Goal: Participate in discussion: Engage in conversation with other users on a specific topic

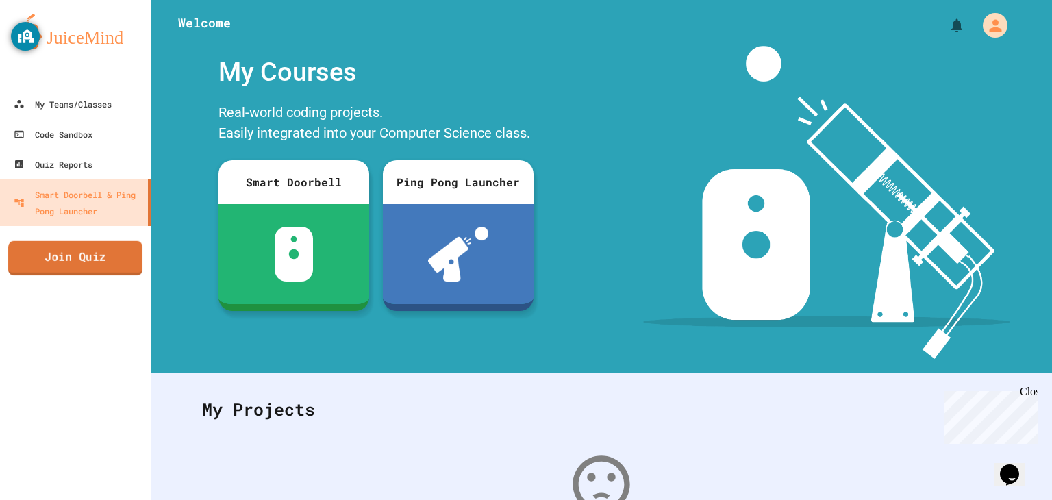
click at [83, 262] on link "Join Quiz" at bounding box center [75, 258] width 134 height 34
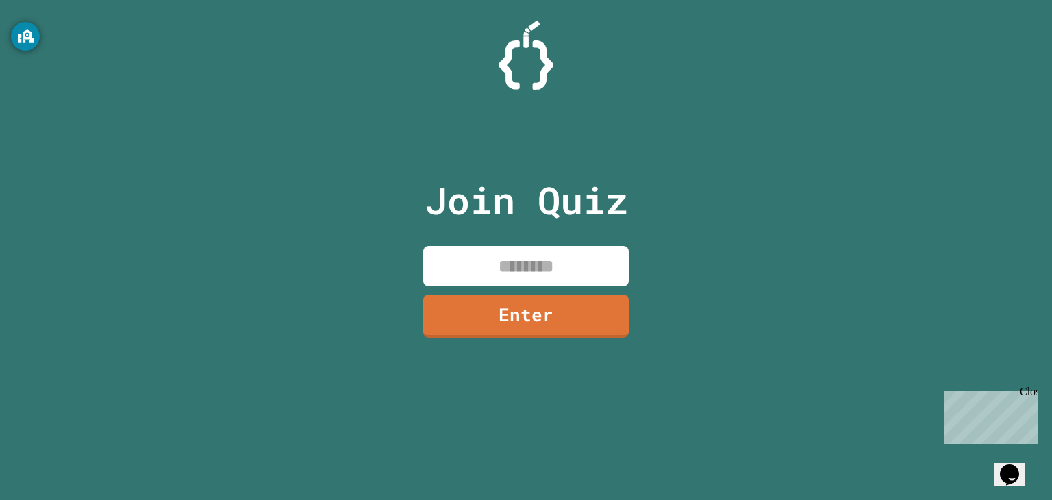
click at [500, 255] on input at bounding box center [525, 266] width 205 height 40
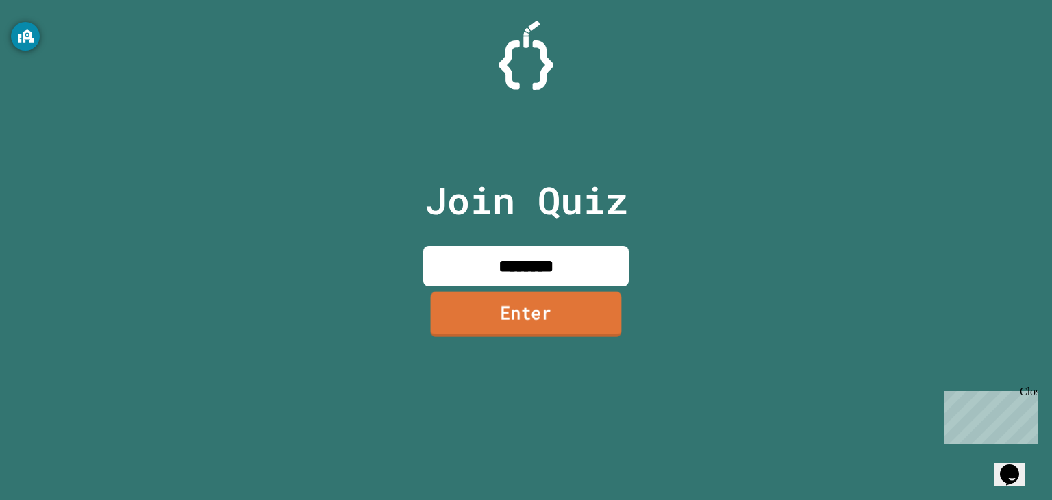
type input "********"
click at [528, 332] on link "Enter" at bounding box center [526, 314] width 191 height 45
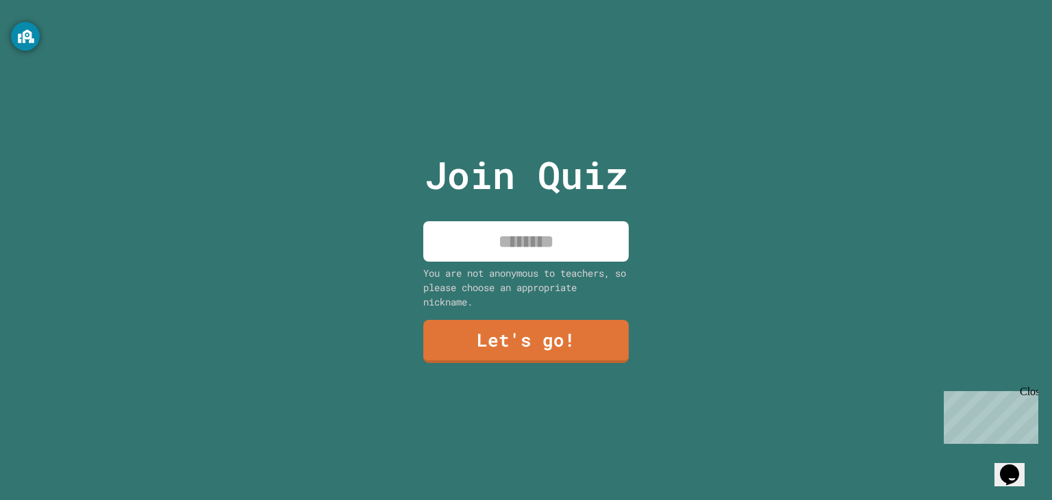
click at [472, 249] on input at bounding box center [525, 241] width 205 height 40
type input "*******"
click at [492, 328] on link "Let's go!" at bounding box center [526, 341] width 206 height 43
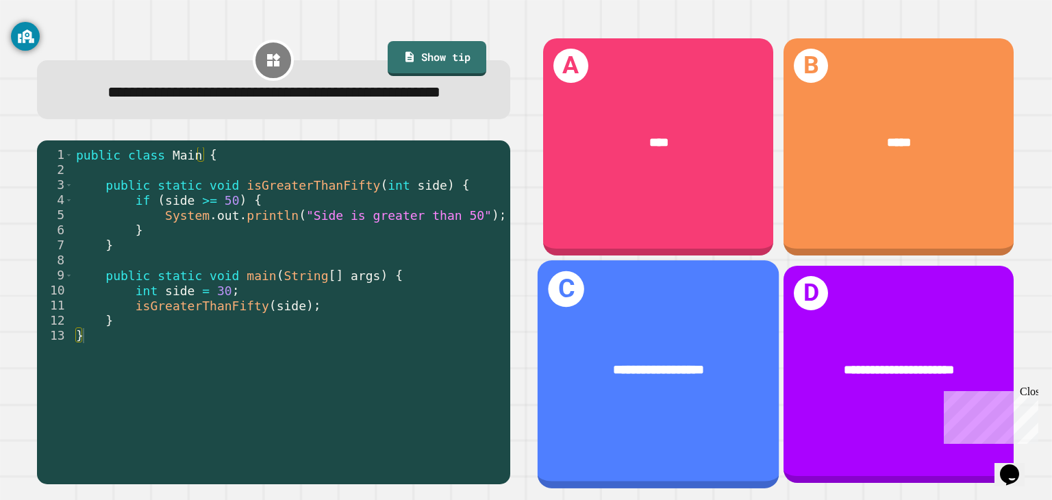
click at [633, 379] on div "**********" at bounding box center [657, 370] width 241 height 73
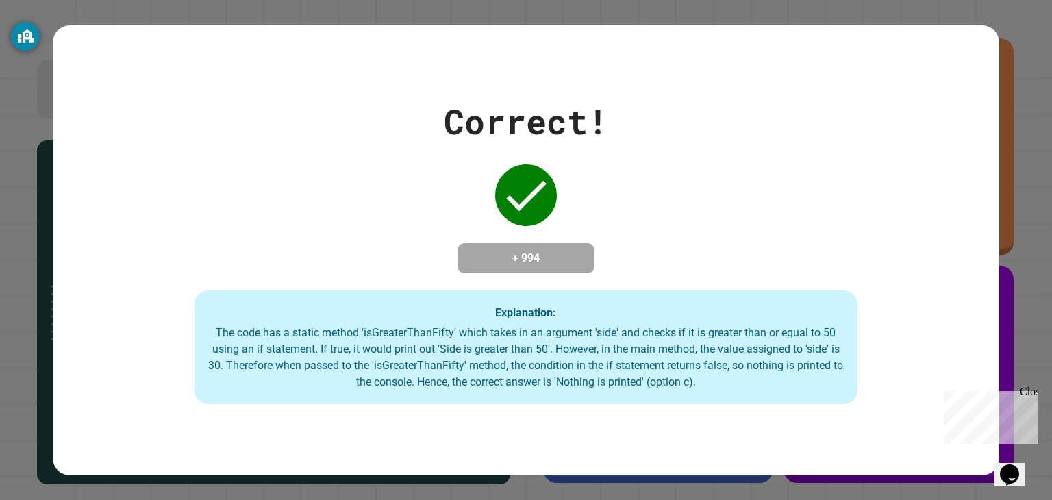
click at [591, 181] on div "Correct! + 994 Explanation: The code has a static method 'isGreaterThanFifty' w…" at bounding box center [526, 250] width 946 height 308
click at [1033, 392] on div "Close" at bounding box center [1027, 393] width 17 height 17
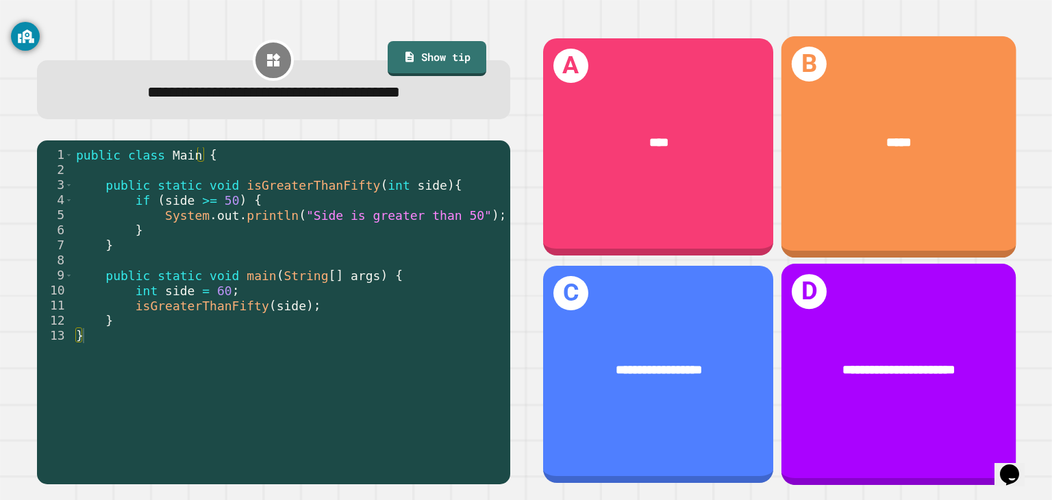
click at [834, 305] on div "**********" at bounding box center [898, 374] width 234 height 221
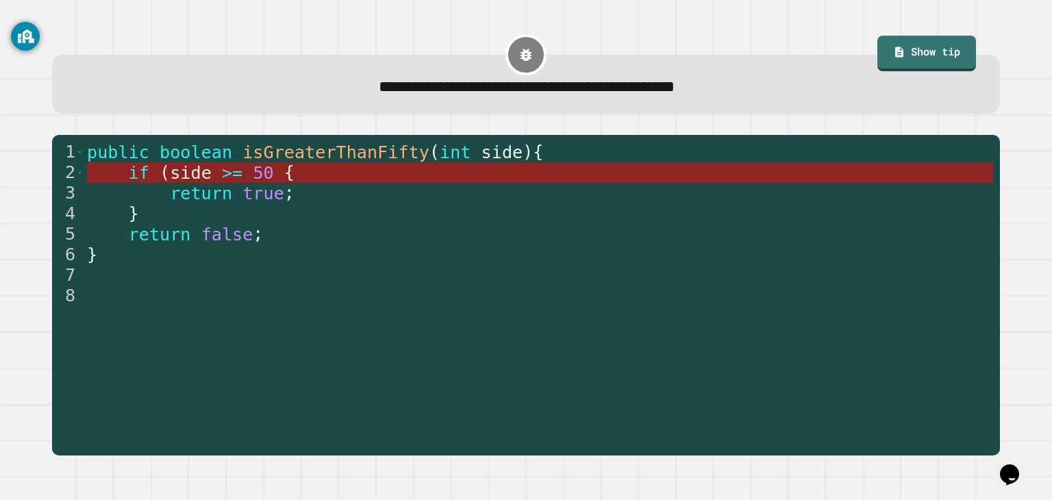
click at [257, 174] on span "50" at bounding box center [263, 173] width 21 height 20
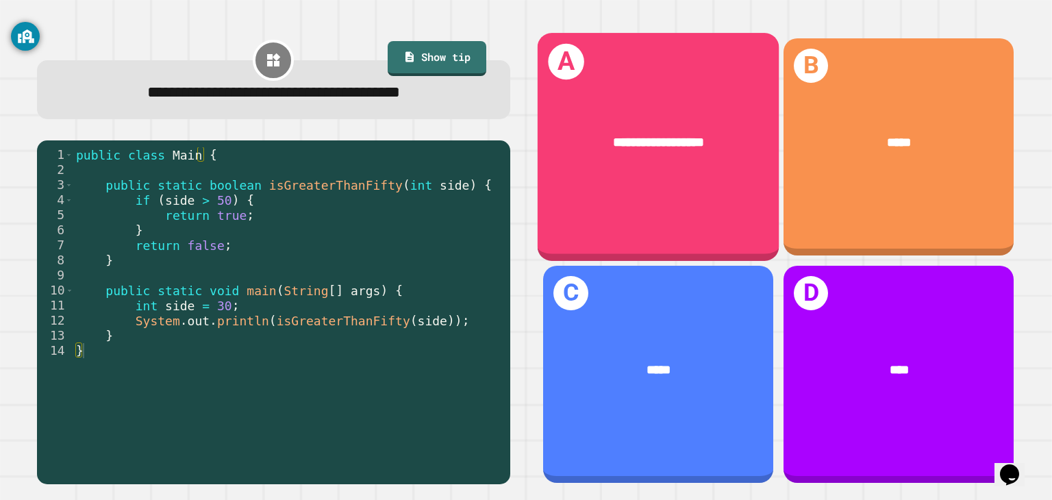
click at [579, 173] on div "**********" at bounding box center [657, 143] width 241 height 73
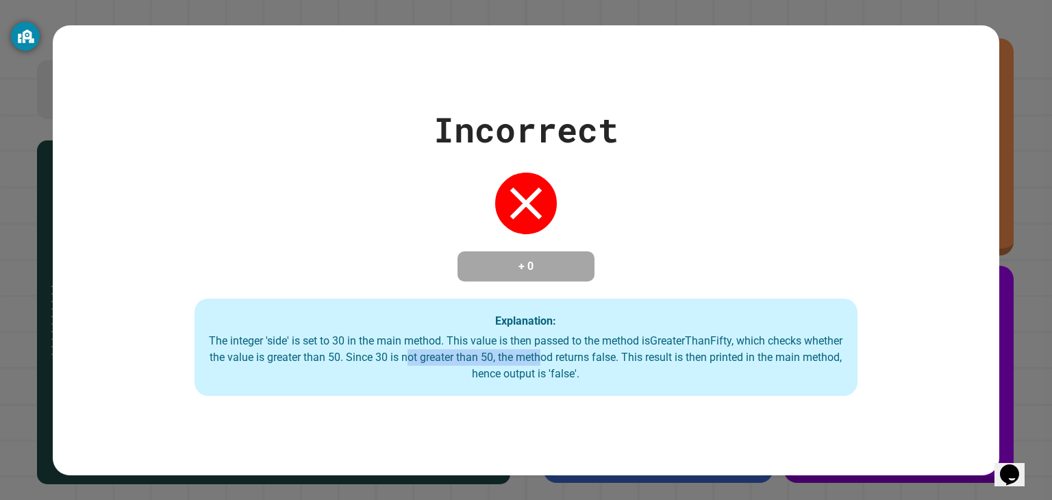
drag, startPoint x: 455, startPoint y: 353, endPoint x: 595, endPoint y: 366, distance: 140.9
click at [595, 366] on div "The integer 'side' is set to 30 in the main method. This value is then passed t…" at bounding box center [525, 357] width 635 height 49
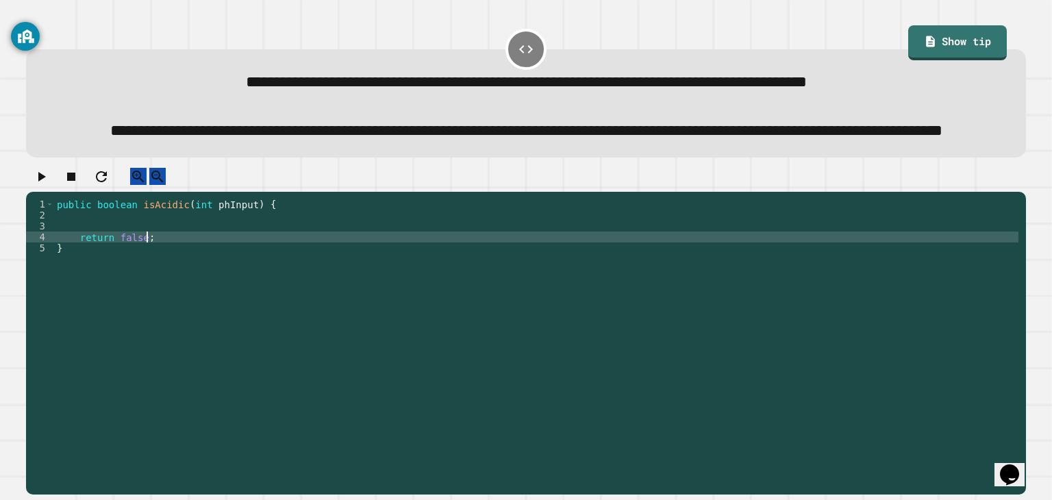
click at [353, 280] on div "public boolean isAcidic ( int phInput ) { return false ; }" at bounding box center [536, 319] width 964 height 241
click at [271, 294] on div "public boolean isAcidic ( int phInput ) { return false ; }" at bounding box center [536, 319] width 964 height 241
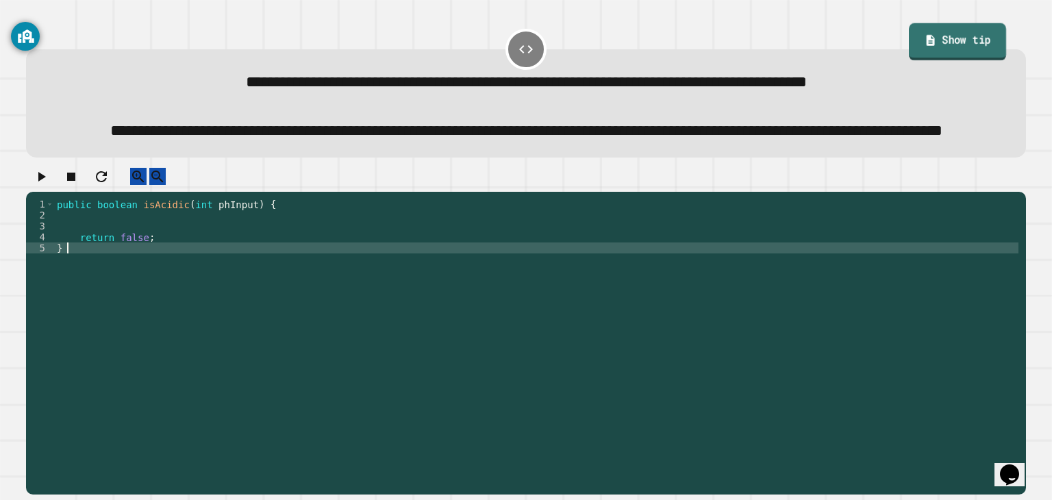
click at [925, 39] on link "Show tip" at bounding box center [956, 41] width 97 height 37
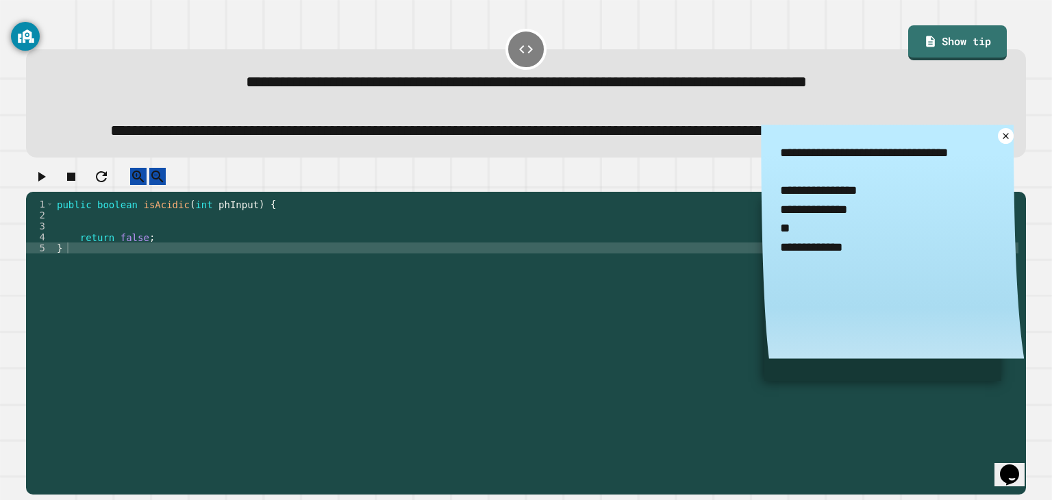
click at [66, 266] on div "public boolean isAcidic ( int phInput ) { return false ; }" at bounding box center [536, 319] width 964 height 241
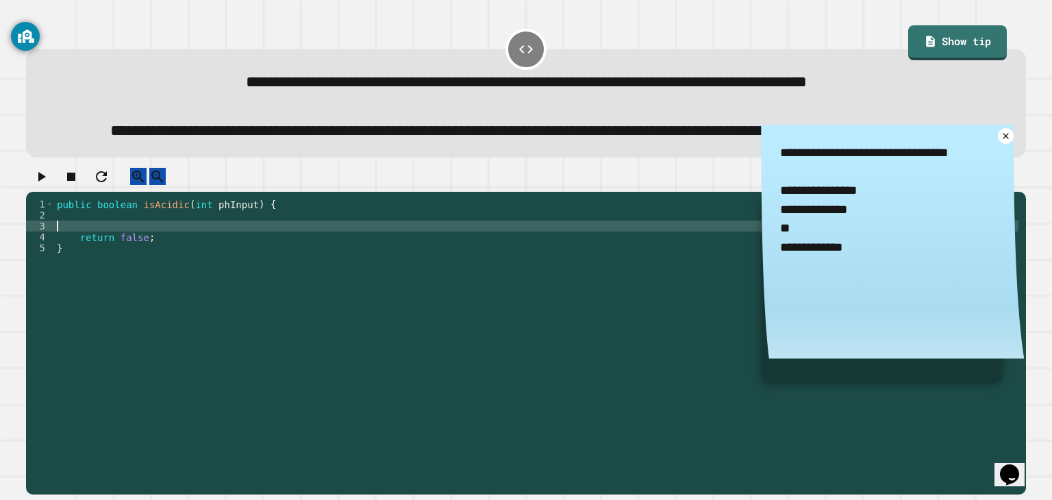
click at [74, 264] on div "public boolean isAcidic ( int phInput ) { return false ; }" at bounding box center [536, 319] width 964 height 241
click at [155, 268] on div "public boolean isAcidic ( int phInput ) { if ( phInput <= 7 ) return false ; }" at bounding box center [536, 319] width 964 height 241
type textarea "**********"
click at [140, 278] on div "public boolean isAcidic ( int phInput ) { if ( phInput <= 7 ) { return false ; }" at bounding box center [536, 319] width 964 height 241
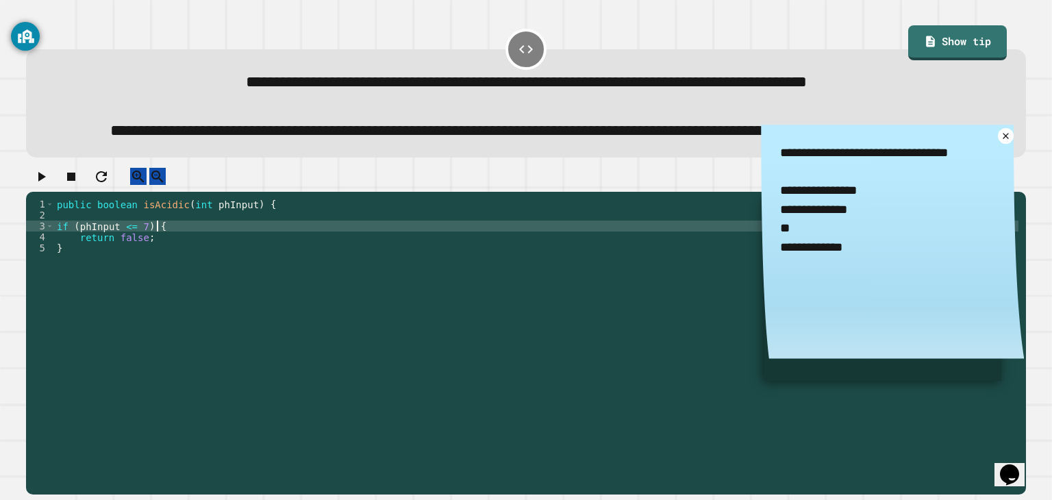
click at [159, 264] on div "public boolean isAcidic ( int phInput ) { if ( phInput <= 7 ) { return false ; }" at bounding box center [536, 319] width 964 height 241
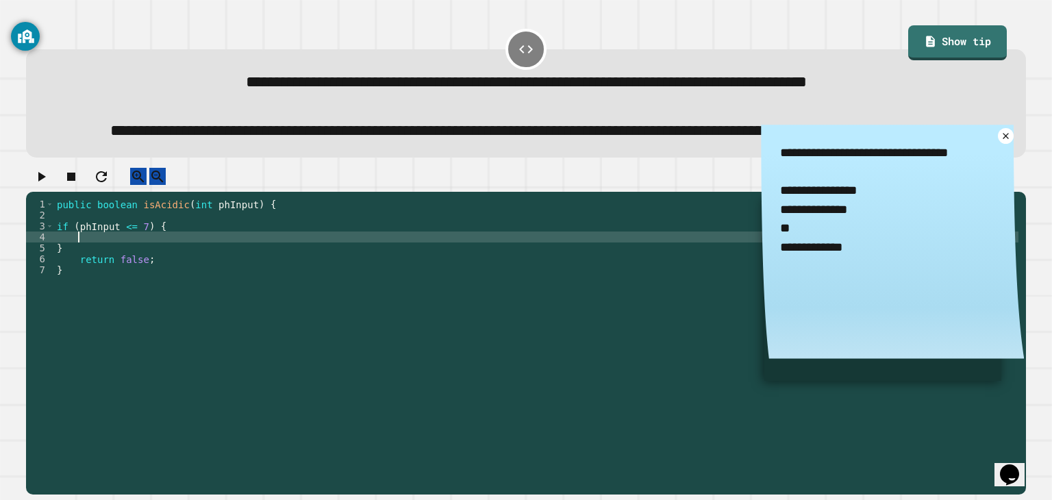
scroll to position [0, 0]
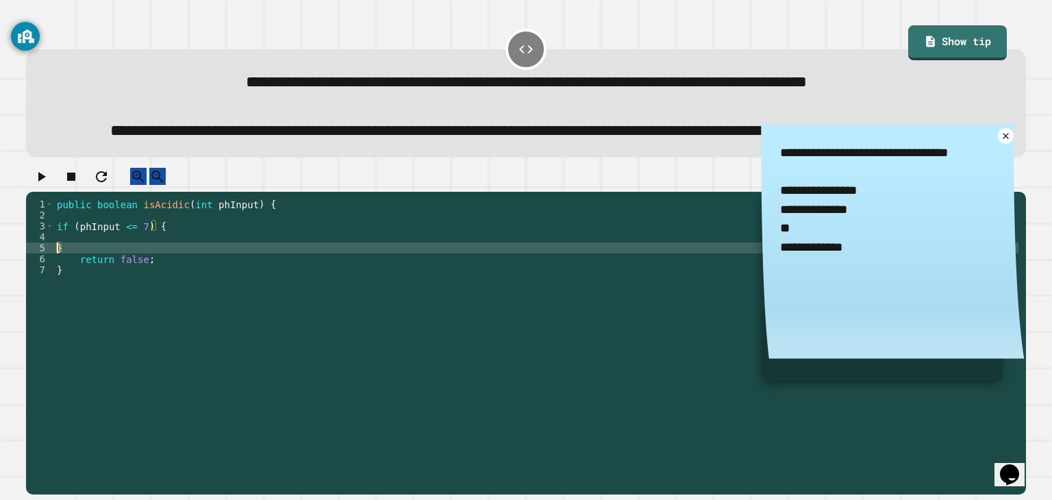
click at [58, 291] on div "public boolean isAcidic ( int phInput ) { if ( phInput <= 7 ) { } return false …" at bounding box center [536, 319] width 964 height 241
click at [58, 290] on div "public boolean isAcidic ( int phInput ) { if ( phInput <= 7 ) { } return false …" at bounding box center [536, 319] width 964 height 241
click at [80, 281] on div "public boolean isAcidic ( int phInput ) { if ( phInput <= 7 ) { } return false …" at bounding box center [536, 319] width 964 height 241
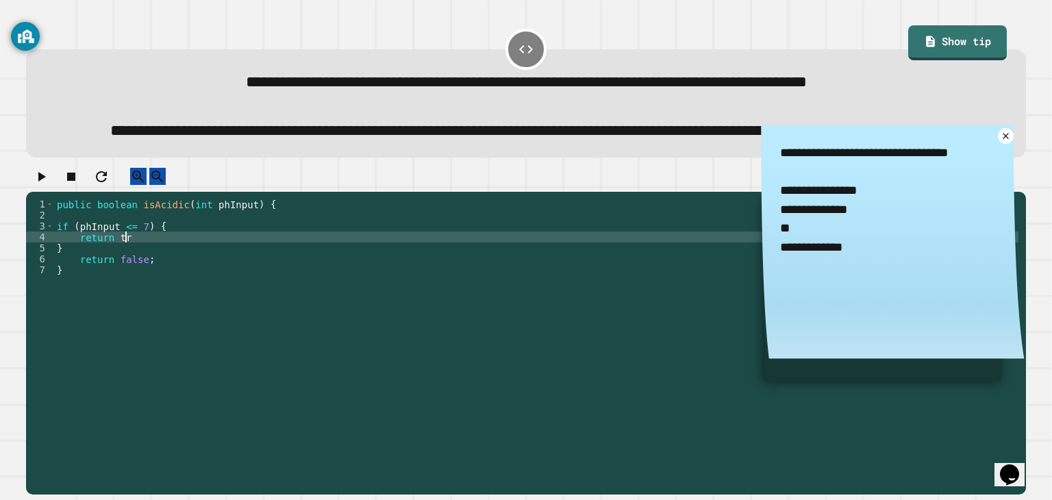
scroll to position [0, 5]
click at [83, 293] on div "public boolean isAcidic ( int phInput ) { if ( phInput <= 7 ) { return true } r…" at bounding box center [536, 319] width 964 height 241
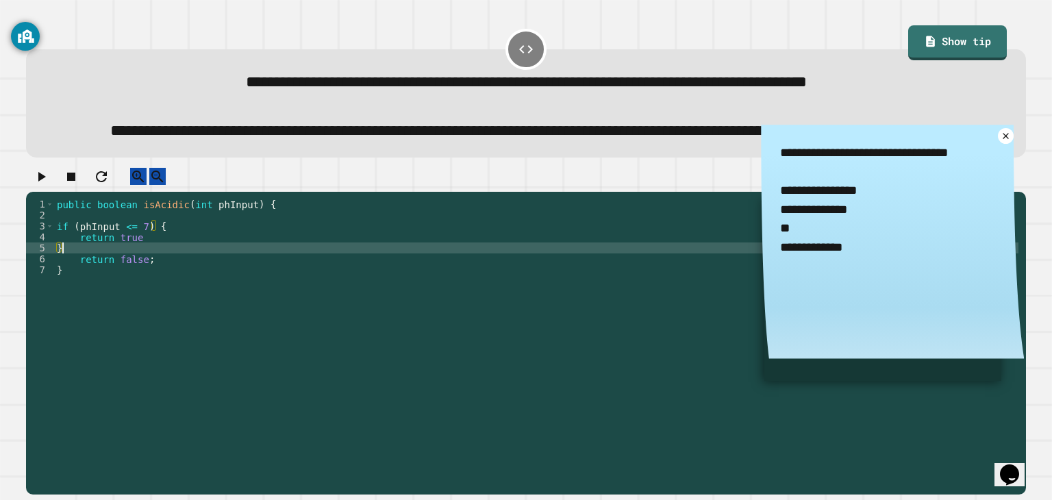
type textarea "*"
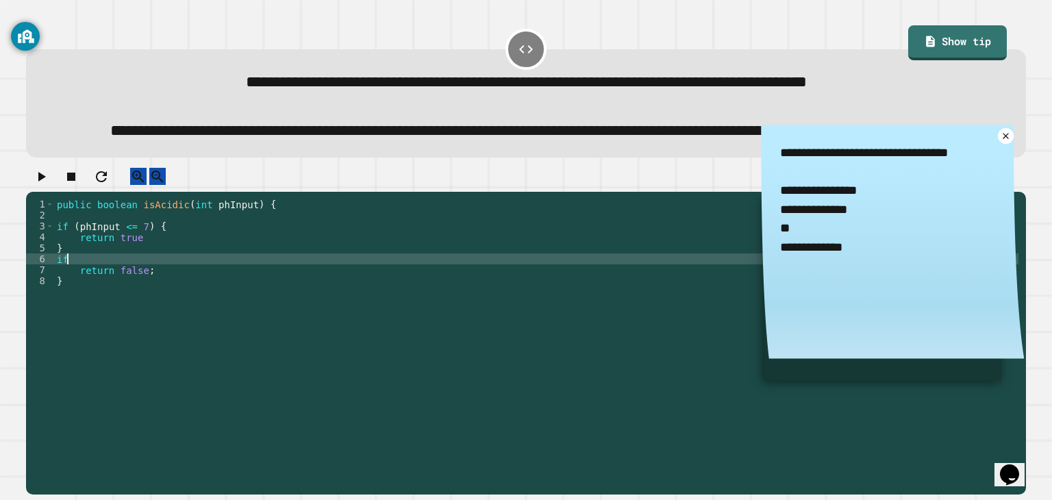
type textarea "*"
click at [85, 287] on div "public boolean isAcidic ( int phInput ) { if ( phInput <= 7 ) { return true } r…" at bounding box center [536, 319] width 964 height 241
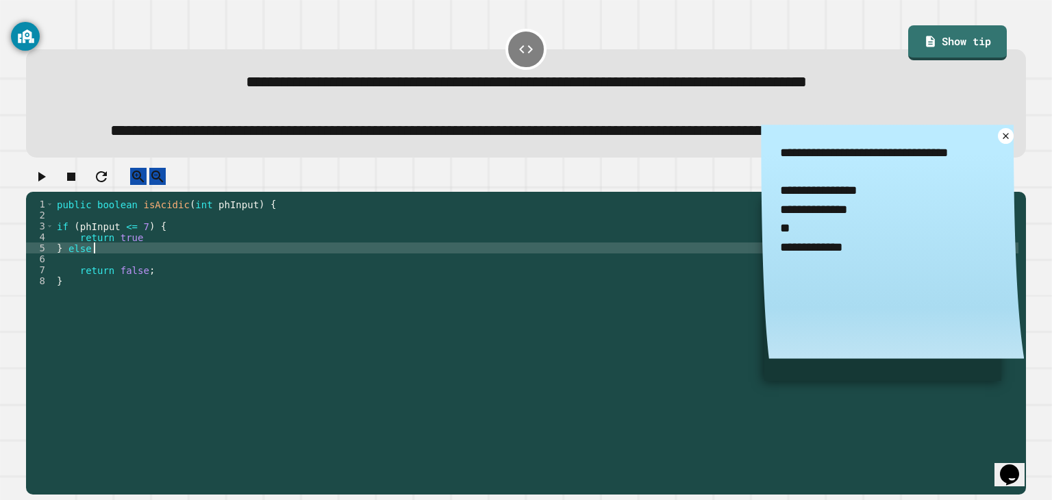
scroll to position [0, 1]
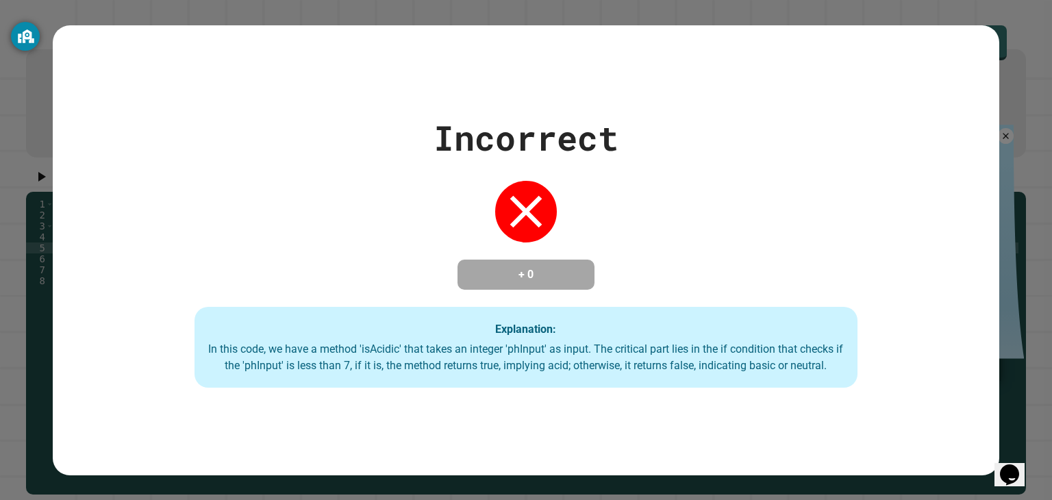
type textarea "******"
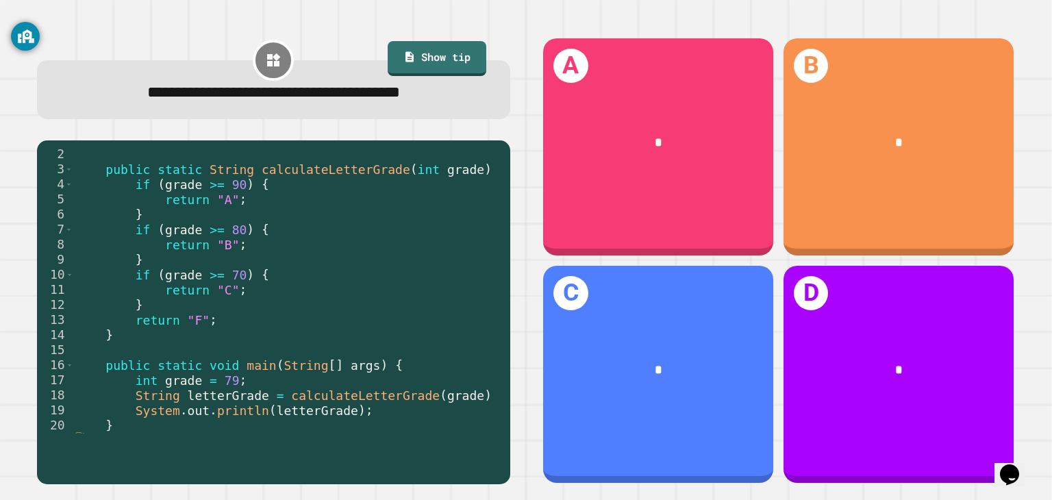
scroll to position [16, 0]
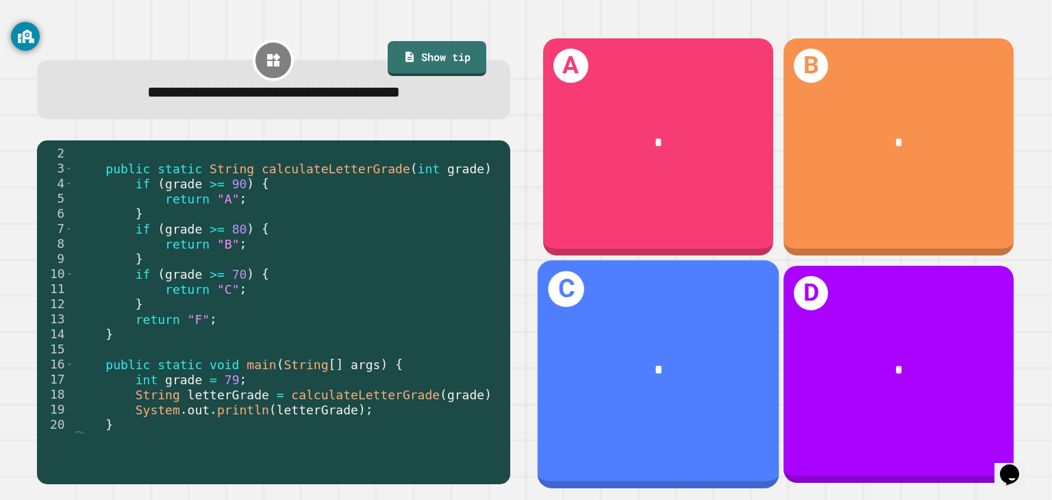
click at [699, 360] on div "*" at bounding box center [658, 370] width 188 height 21
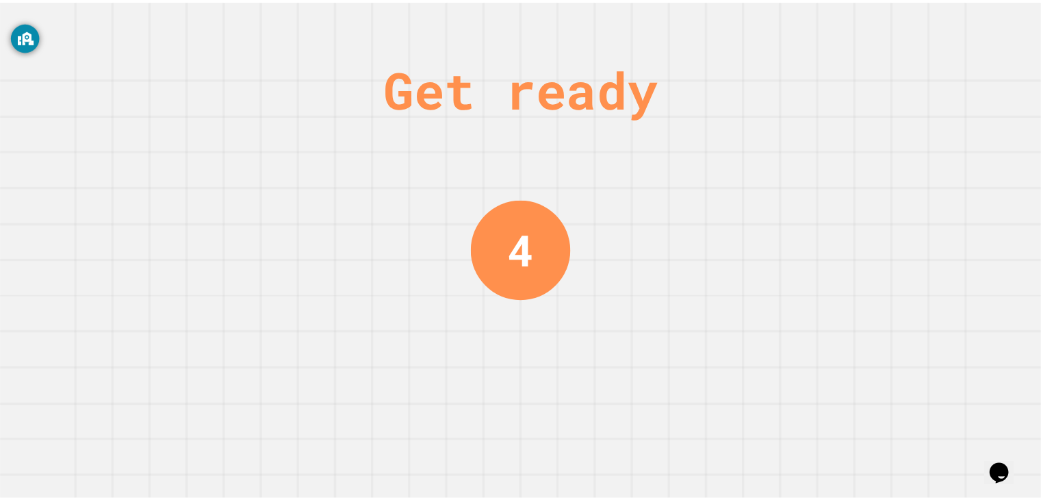
scroll to position [0, 0]
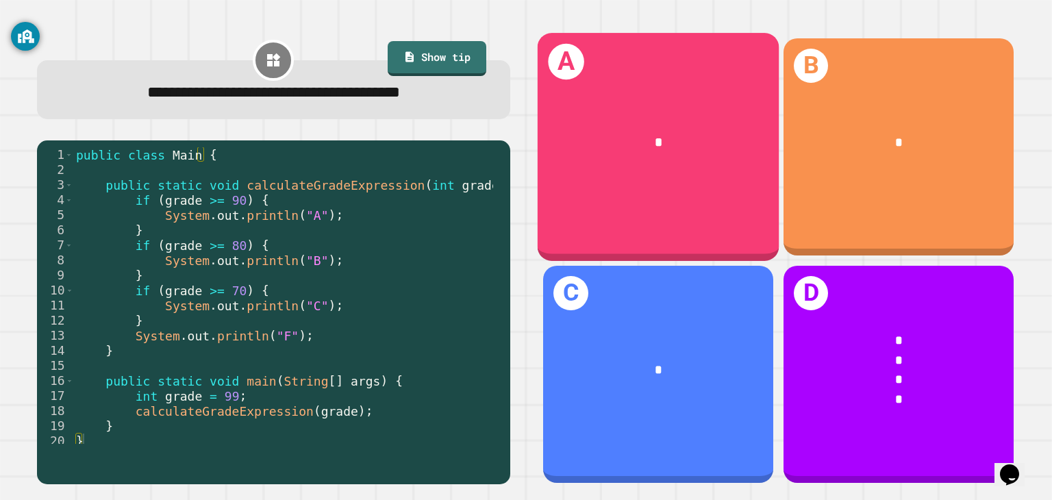
click at [667, 133] on div "*" at bounding box center [658, 143] width 188 height 21
